Goal: Task Accomplishment & Management: Use online tool/utility

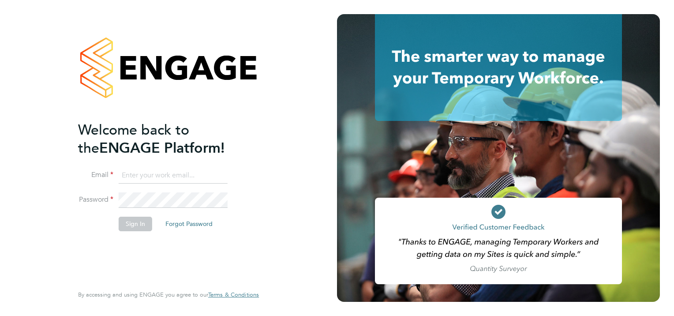
type input "tracey.collins@hmsworks.co.uk"
click at [134, 85] on button "Sign In" at bounding box center [136, 223] width 34 height 14
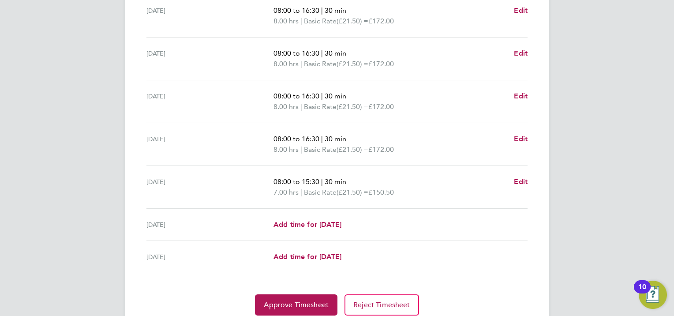
scroll to position [327, 0]
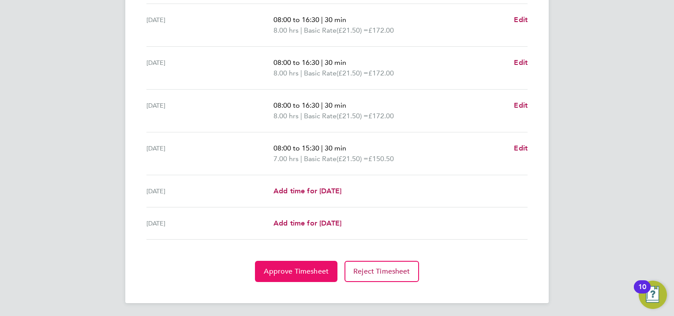
click at [282, 269] on span "Approve Timesheet" at bounding box center [296, 271] width 65 height 9
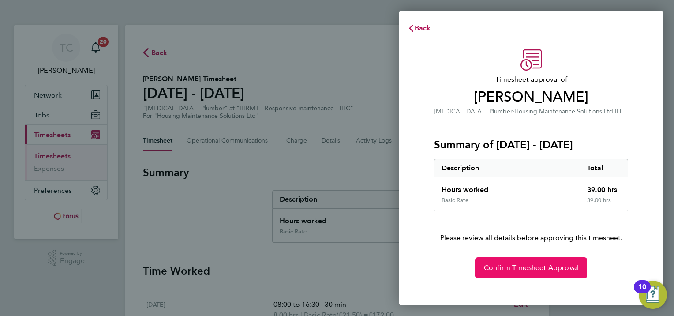
click at [542, 268] on span "Confirm Timesheet Approval" at bounding box center [531, 267] width 94 height 9
